Goal: Transaction & Acquisition: Book appointment/travel/reservation

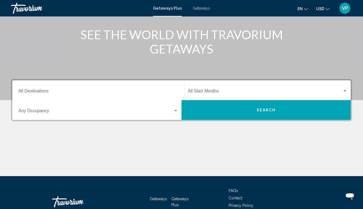
scroll to position [69, 0]
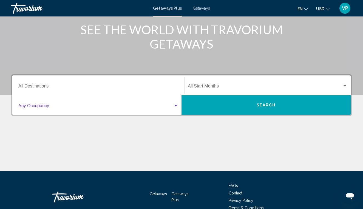
click at [61, 106] on span "Search widget" at bounding box center [95, 107] width 155 height 5
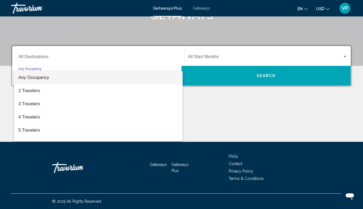
click at [74, 53] on div at bounding box center [181, 104] width 363 height 209
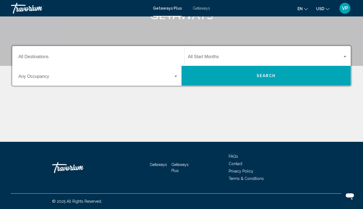
click at [69, 55] on div "Destination All Destinations" at bounding box center [98, 55] width 160 height 17
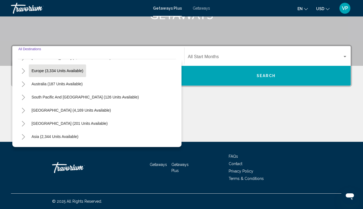
scroll to position [38, 0]
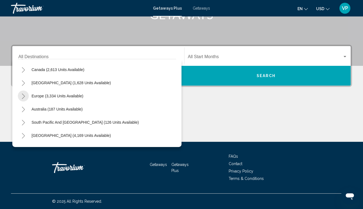
click at [23, 97] on icon "Toggle Europe (3,334 units available)" at bounding box center [23, 96] width 4 height 5
click at [194, 11] on div "Getaways Plus Getaways en English Español Français Italiano Português русский U…" at bounding box center [181, 8] width 363 height 12
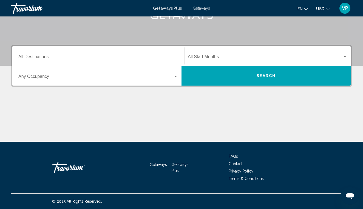
click at [198, 10] on span "Getaways" at bounding box center [201, 8] width 17 height 4
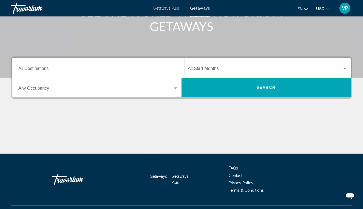
click at [68, 70] on input "Destination All Destinations" at bounding box center [98, 69] width 160 height 5
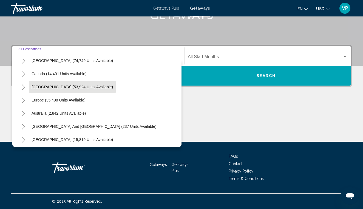
scroll to position [39, 0]
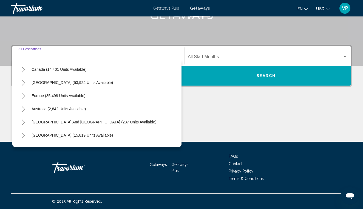
click at [23, 97] on icon "Toggle Europe (35,498 units available)" at bounding box center [23, 95] width 4 height 5
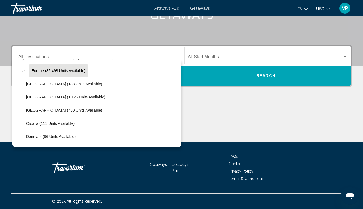
scroll to position [68, 0]
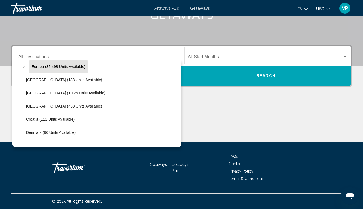
click at [47, 67] on span "Europe (35,498 units available)" at bounding box center [59, 66] width 54 height 4
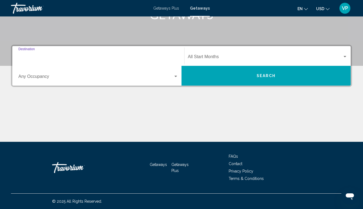
type input "**********"
click at [44, 77] on span "Search widget" at bounding box center [95, 77] width 155 height 5
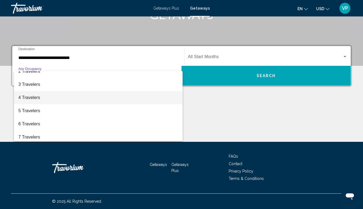
scroll to position [20, 0]
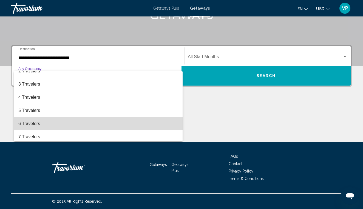
click at [29, 126] on span "6 Travelers" at bounding box center [98, 123] width 160 height 13
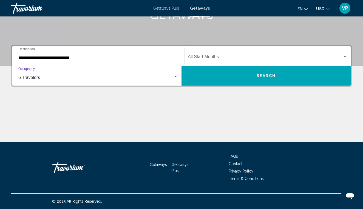
click at [207, 52] on div "Start Month All Start Months" at bounding box center [268, 55] width 160 height 17
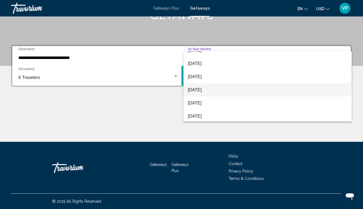
scroll to position [62, 0]
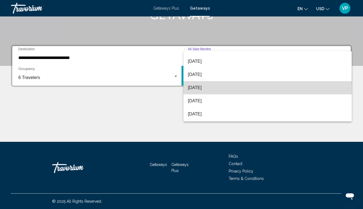
click at [206, 86] on span "[DATE]" at bounding box center [268, 87] width 160 height 13
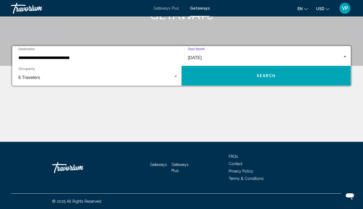
click at [250, 74] on button "Search" at bounding box center [266, 76] width 169 height 20
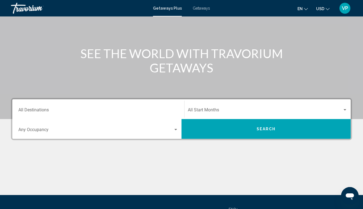
scroll to position [52, 0]
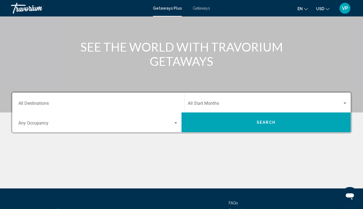
click at [215, 100] on div "Start Month All Start Months" at bounding box center [268, 102] width 160 height 17
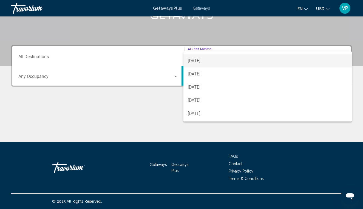
scroll to position [40, 0]
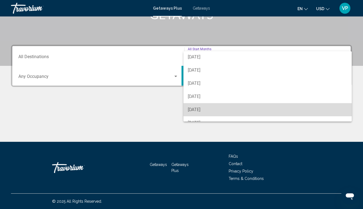
click at [209, 107] on span "[DATE]" at bounding box center [268, 109] width 160 height 13
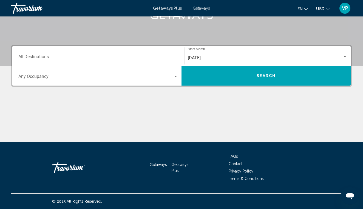
click at [94, 80] on div "Occupancy Any Occupancy" at bounding box center [98, 75] width 160 height 17
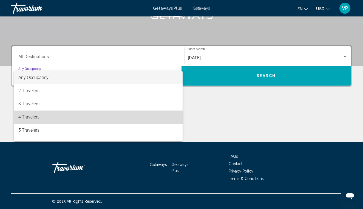
click at [59, 120] on span "4 Travelers" at bounding box center [98, 117] width 160 height 13
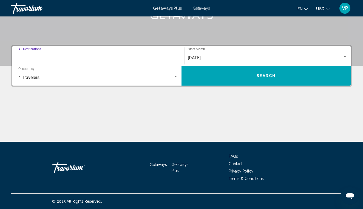
click at [68, 55] on input "Destination All Destinations" at bounding box center [98, 57] width 160 height 5
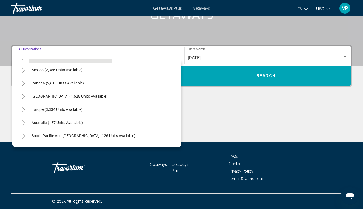
scroll to position [35, 0]
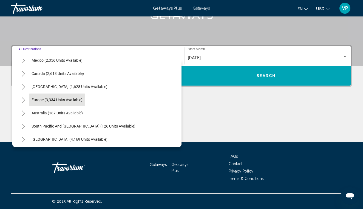
click at [46, 98] on span "Europe (3,334 units available)" at bounding box center [57, 100] width 51 height 4
type input "**********"
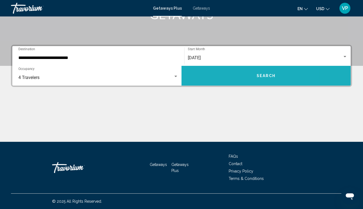
click at [231, 73] on button "Search" at bounding box center [266, 76] width 169 height 20
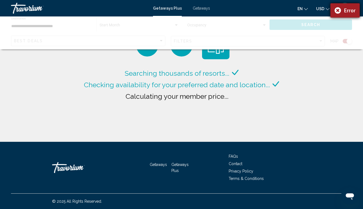
click at [337, 12] on div "Error" at bounding box center [345, 10] width 29 height 14
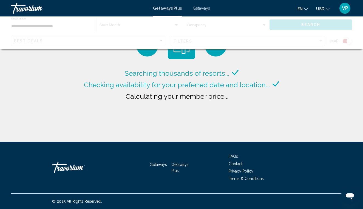
click at [193, 11] on div "Getaways Plus Getaways en English Español Français Italiano Português русский U…" at bounding box center [181, 8] width 363 height 12
click at [195, 10] on div "Getaways Plus Getaways en English Español Français Italiano Português русский U…" at bounding box center [181, 8] width 363 height 12
click at [165, 12] on div "Getaways Plus Getaways en English Español Français Italiano Português русский U…" at bounding box center [181, 8] width 363 height 12
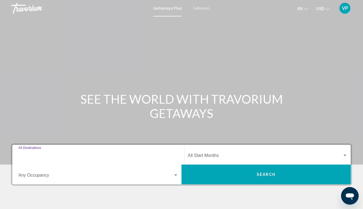
click at [63, 157] on input "Destination All Destinations" at bounding box center [98, 156] width 160 height 5
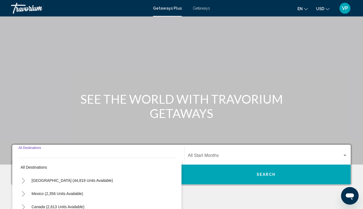
scroll to position [99, 0]
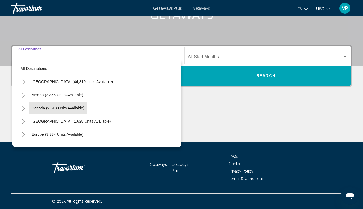
click at [50, 108] on span "Canada (2,613 units available)" at bounding box center [58, 108] width 53 height 4
type input "**********"
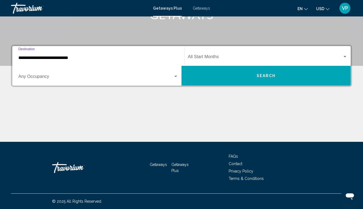
click at [52, 78] on span "Search widget" at bounding box center [95, 77] width 155 height 5
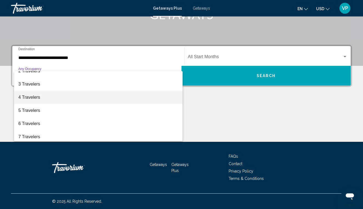
scroll to position [20, 0]
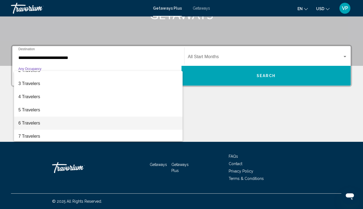
click at [35, 122] on span "6 Travelers" at bounding box center [98, 123] width 160 height 13
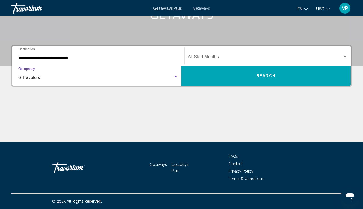
click at [225, 56] on span "Search widget" at bounding box center [265, 57] width 155 height 5
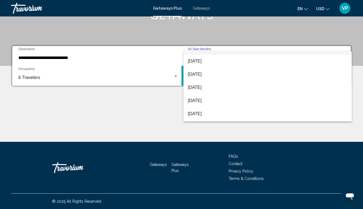
scroll to position [36, 0]
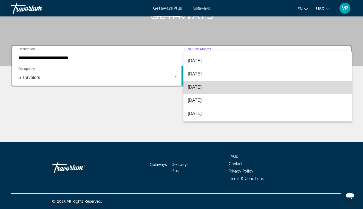
click at [206, 89] on span "[DATE]" at bounding box center [268, 87] width 160 height 13
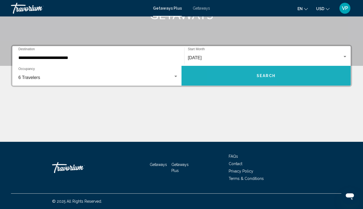
click at [244, 74] on button "Search" at bounding box center [266, 76] width 169 height 20
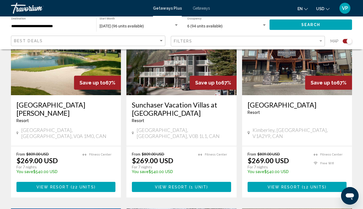
scroll to position [248, 0]
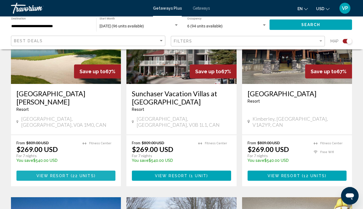
click at [48, 174] on span "View Resort" at bounding box center [52, 176] width 33 height 4
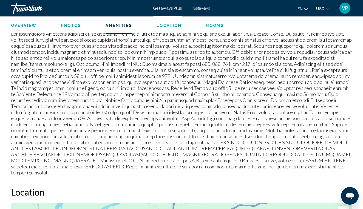
scroll to position [649, 0]
